Goal: Information Seeking & Learning: Learn about a topic

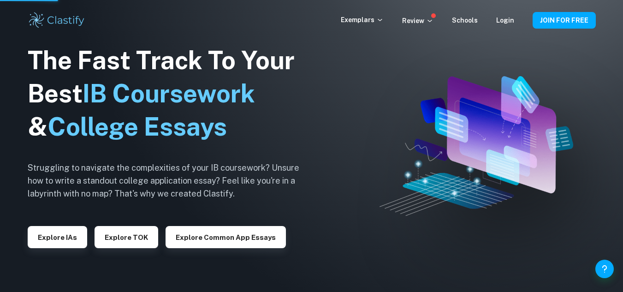
click at [67, 246] on div "Explore IAs" at bounding box center [57, 234] width 59 height 30
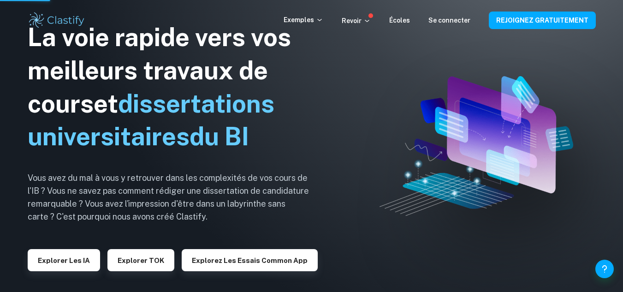
click at [65, 259] on font "Explorer les IA" at bounding box center [64, 260] width 52 height 8
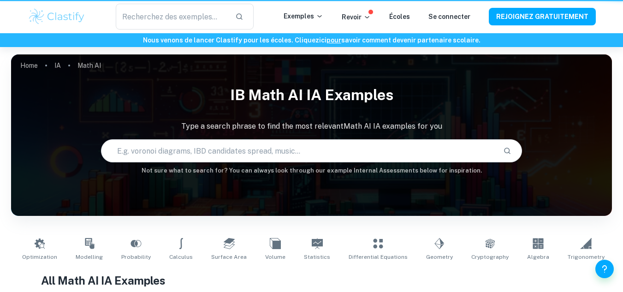
type input "Math AI"
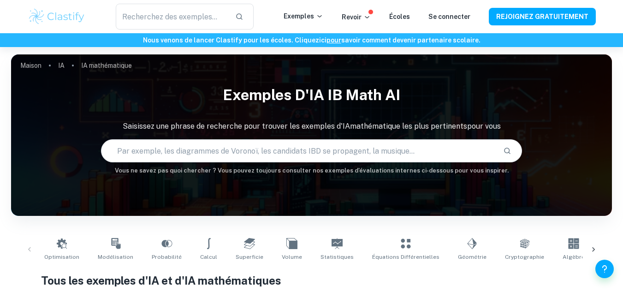
click at [189, 139] on input "text" at bounding box center [298, 151] width 394 height 26
type input "Eastpak"
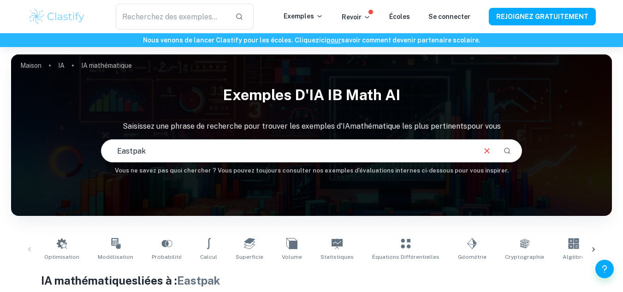
click at [377, 95] on font "Exemples d'IA IB Math AI" at bounding box center [312, 94] width 178 height 17
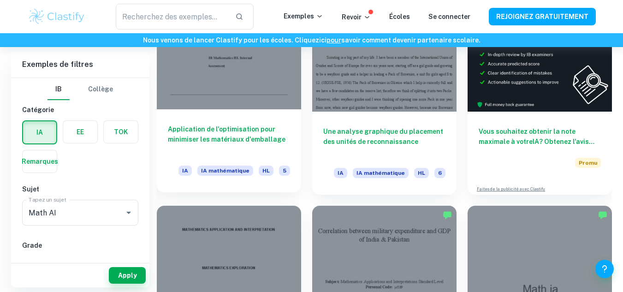
scroll to position [308, 0]
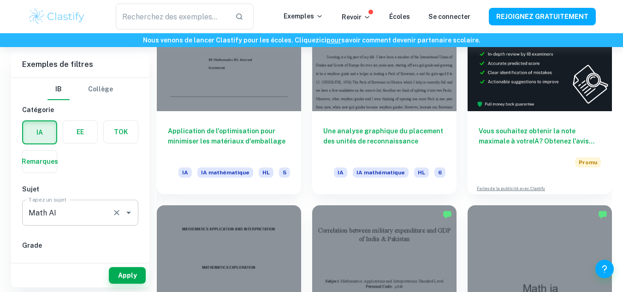
drag, startPoint x: 135, startPoint y: 209, endPoint x: 128, endPoint y: 212, distance: 7.4
click at [128, 212] on div "Math AI Tapez un sujet" at bounding box center [80, 213] width 116 height 26
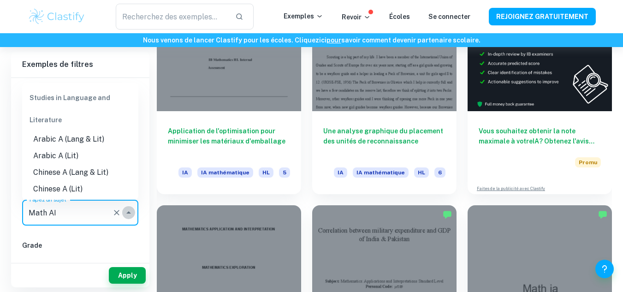
scroll to position [1221, 0]
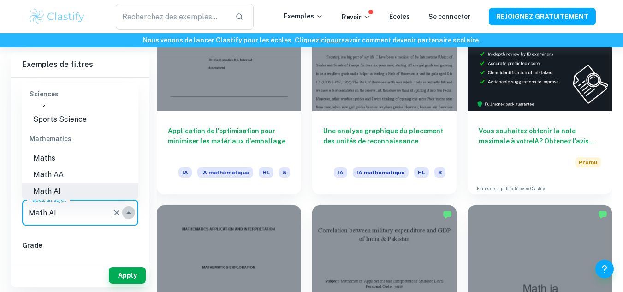
click at [128, 212] on icon "Close" at bounding box center [128, 212] width 5 height 2
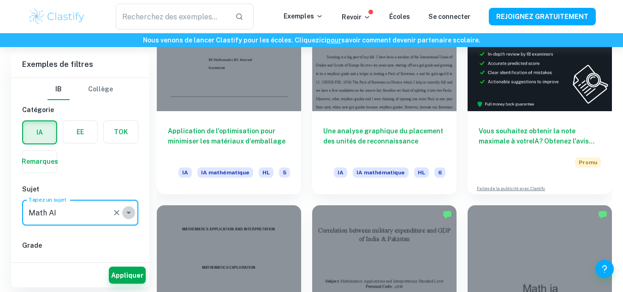
click at [128, 212] on icon "Open" at bounding box center [128, 213] width 5 height 2
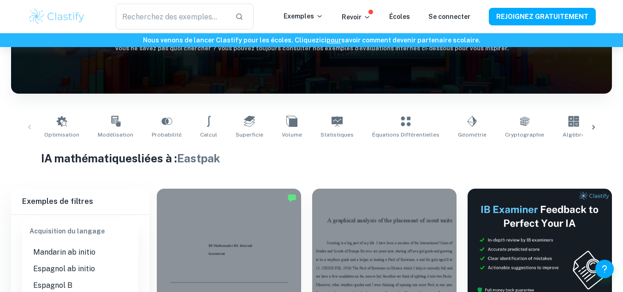
scroll to position [854, 0]
type input "Business and Management"
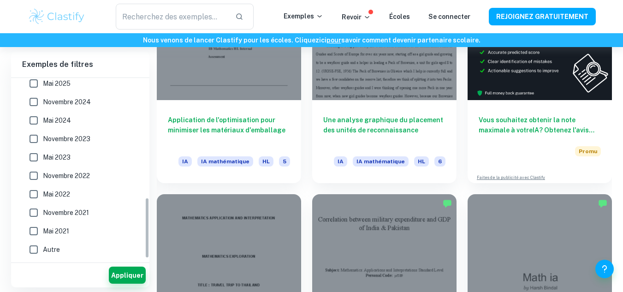
scroll to position [321, 0]
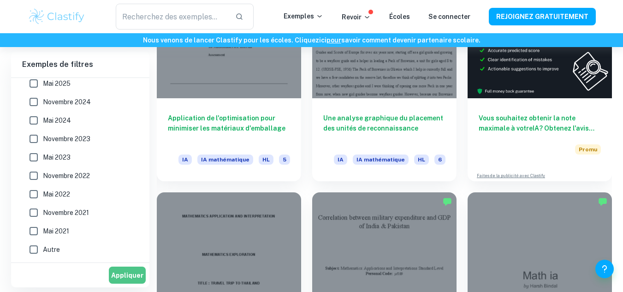
click at [142, 268] on button "Appliquer" at bounding box center [127, 275] width 37 height 17
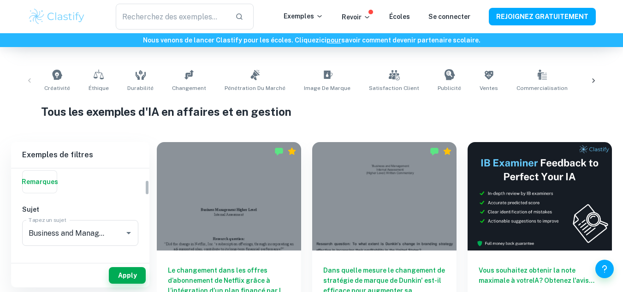
scroll to position [47, 0]
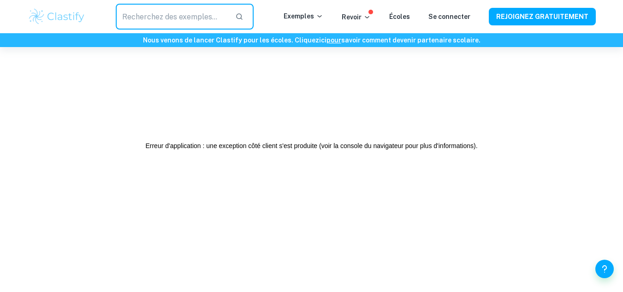
click at [228, 13] on input "text" at bounding box center [172, 17] width 113 height 26
click at [190, 11] on input "text" at bounding box center [172, 17] width 113 height 26
type input "Eastpak"
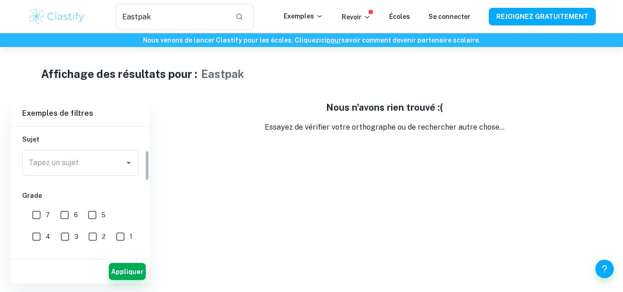
scroll to position [99, 0]
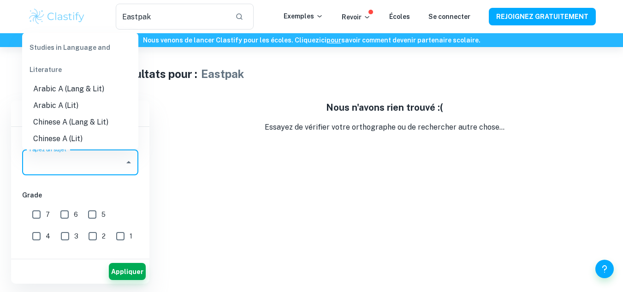
click at [118, 164] on input "Tapez un sujet" at bounding box center [73, 163] width 94 height 18
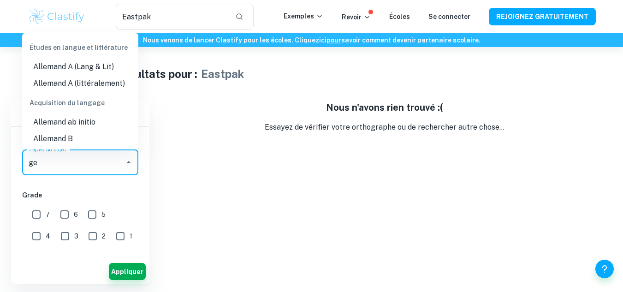
type input "g"
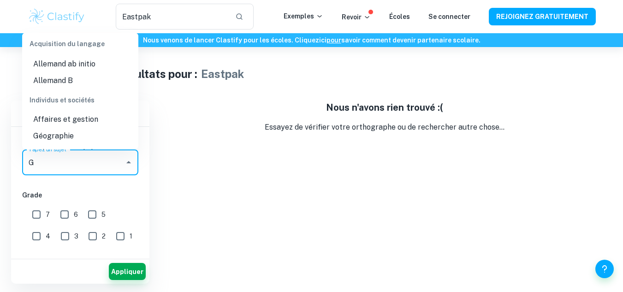
scroll to position [431, 0]
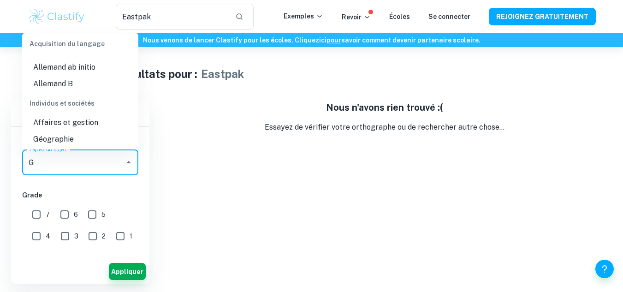
click at [120, 114] on li "Affaires et gestion" at bounding box center [80, 122] width 116 height 17
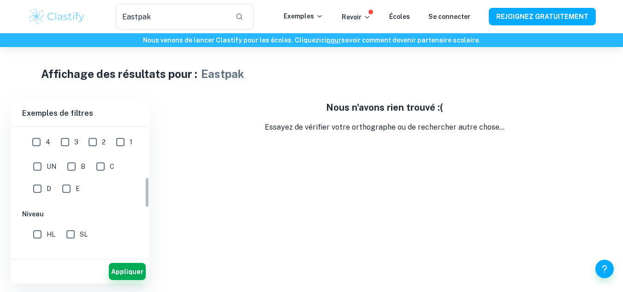
scroll to position [213, 0]
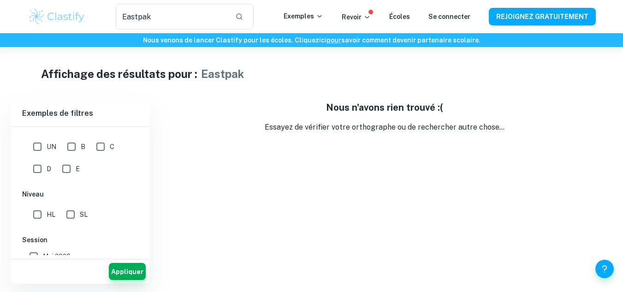
type input "Business and Management"
click at [43, 210] on input "HL" at bounding box center [37, 214] width 18 height 18
checkbox input "true"
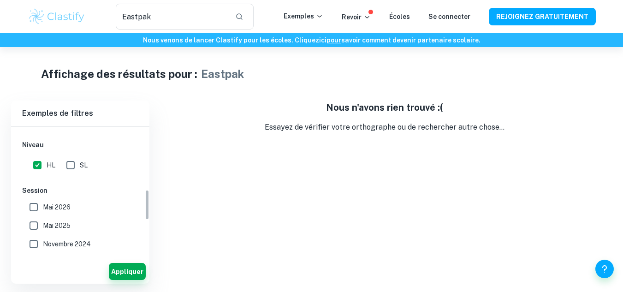
scroll to position [263, 0]
click at [43, 210] on font "Mai 2026" at bounding box center [57, 206] width 28 height 7
click at [43, 210] on input "Mai 2026" at bounding box center [33, 206] width 18 height 18
checkbox input "true"
click at [131, 276] on font "Appliquer" at bounding box center [127, 272] width 32 height 12
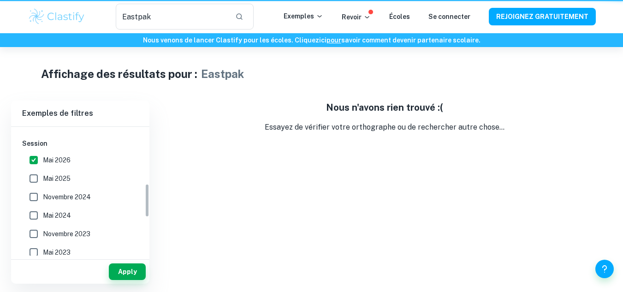
scroll to position [216, 0]
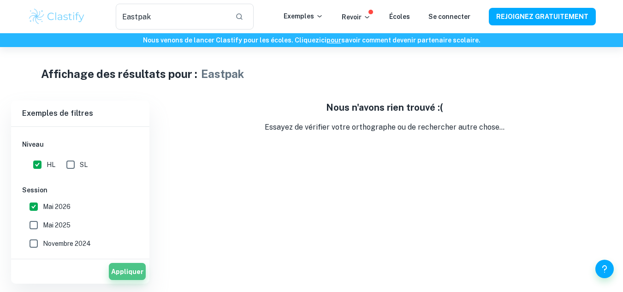
click at [131, 276] on font "Appliquer" at bounding box center [127, 272] width 32 height 12
